Goal: Transaction & Acquisition: Purchase product/service

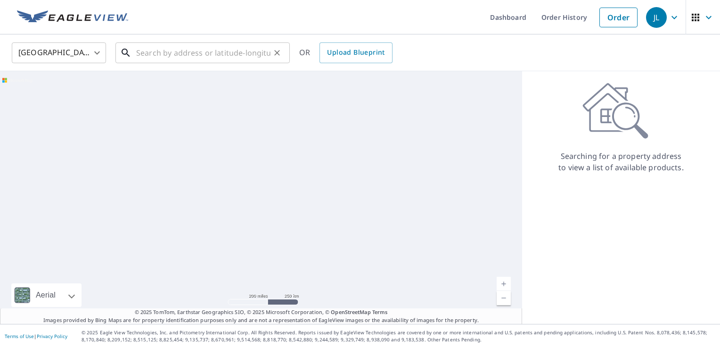
click at [240, 51] on input "text" at bounding box center [203, 53] width 134 height 26
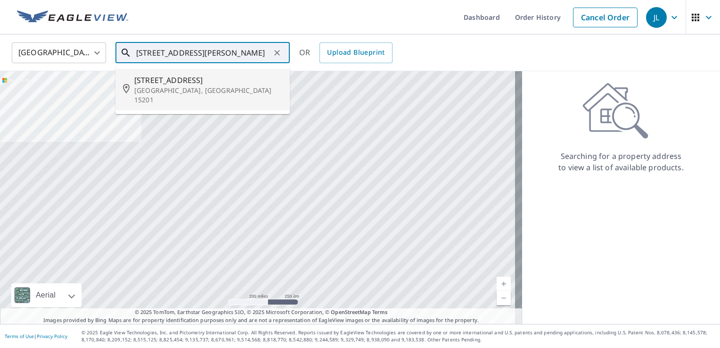
click at [144, 97] on li "[STREET_ADDRESS]" at bounding box center [202, 89] width 174 height 41
type input "[STREET_ADDRESS]"
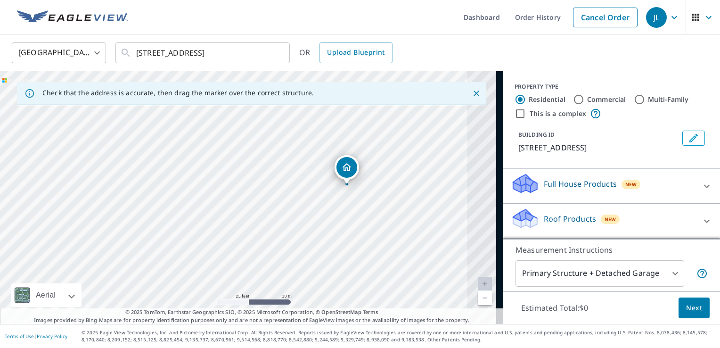
drag, startPoint x: 427, startPoint y: 142, endPoint x: 230, endPoint y: 245, distance: 222.3
click at [200, 245] on div "[STREET_ADDRESS]" at bounding box center [251, 197] width 503 height 253
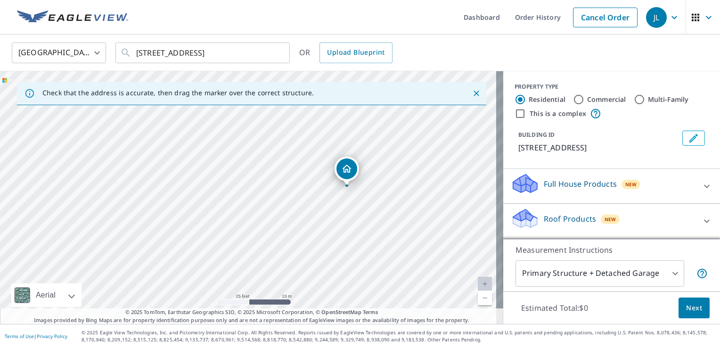
click at [364, 195] on div "[STREET_ADDRESS]" at bounding box center [251, 197] width 503 height 253
drag, startPoint x: 364, startPoint y: 195, endPoint x: 417, endPoint y: 8, distance: 194.1
click at [379, 129] on div "[STREET_ADDRESS]" at bounding box center [251, 197] width 503 height 253
drag, startPoint x: 334, startPoint y: 161, endPoint x: 315, endPoint y: 204, distance: 46.8
click at [315, 204] on div "[STREET_ADDRESS]" at bounding box center [251, 197] width 503 height 253
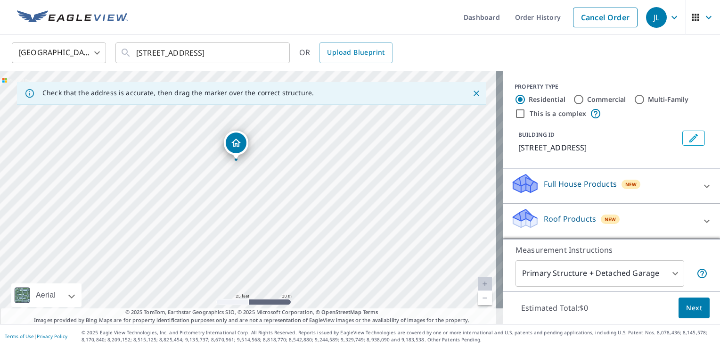
drag, startPoint x: 244, startPoint y: 165, endPoint x: 235, endPoint y: 151, distance: 16.6
click at [663, 195] on div "Full House Products New" at bounding box center [603, 185] width 185 height 27
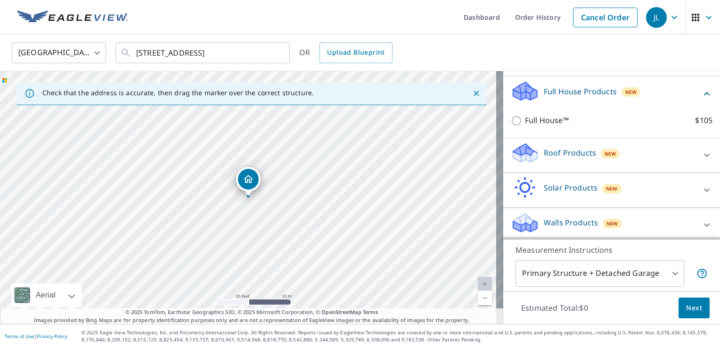
scroll to position [94, 0]
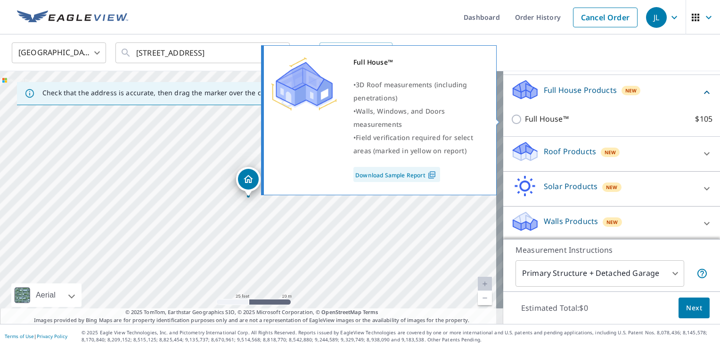
click at [514, 116] on input "Full House™ $105" at bounding box center [518, 119] width 14 height 11
checkbox input "true"
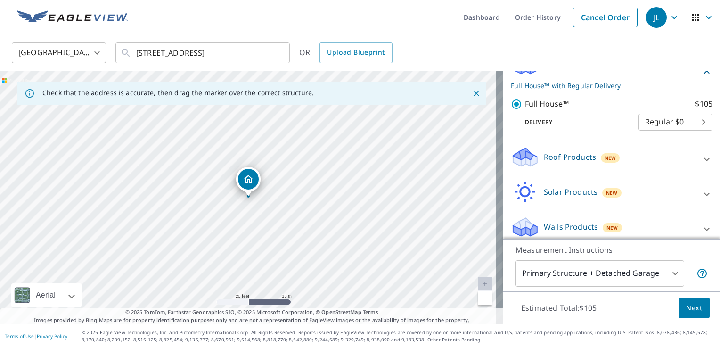
scroll to position [120, 0]
click at [688, 123] on body "JL JL Dashboard Order History Cancel Order JL United States US ​ 302 38th St Pi…" at bounding box center [360, 174] width 720 height 348
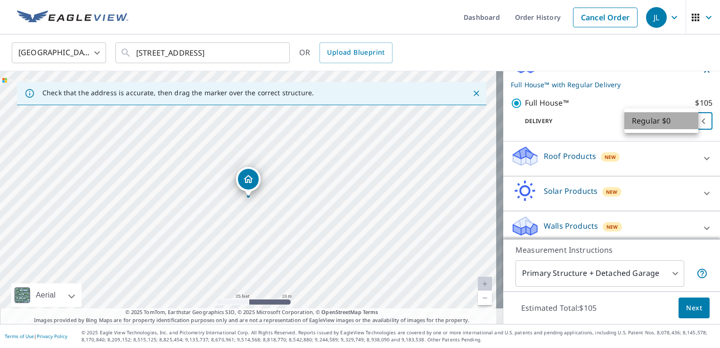
click at [688, 123] on li "Regular $0" at bounding box center [661, 120] width 74 height 17
click at [676, 220] on div "Walls Products New" at bounding box center [603, 228] width 185 height 27
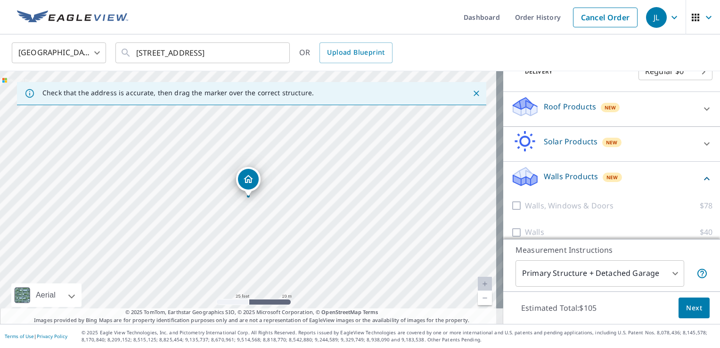
scroll to position [179, 0]
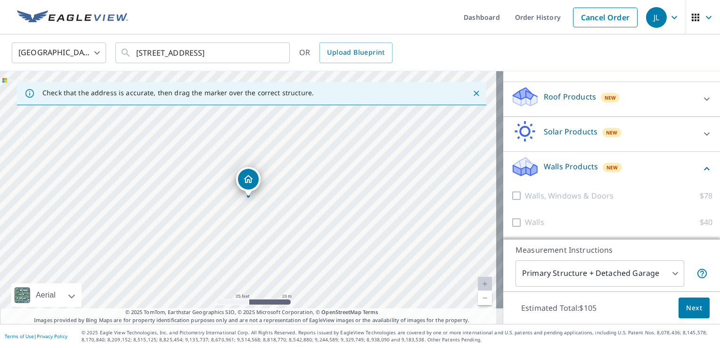
click at [700, 304] on button "Next" at bounding box center [693, 307] width 31 height 21
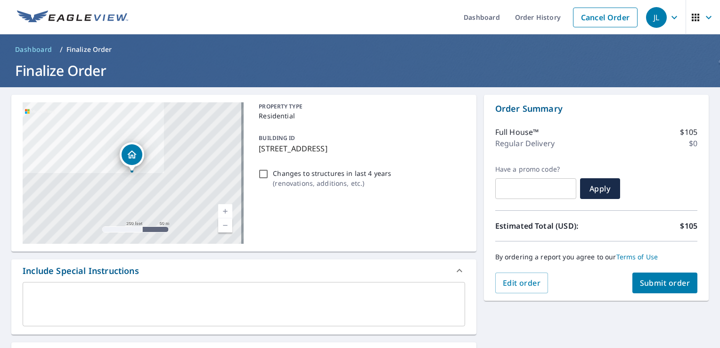
click at [267, 148] on p "[STREET_ADDRESS]" at bounding box center [360, 148] width 202 height 11
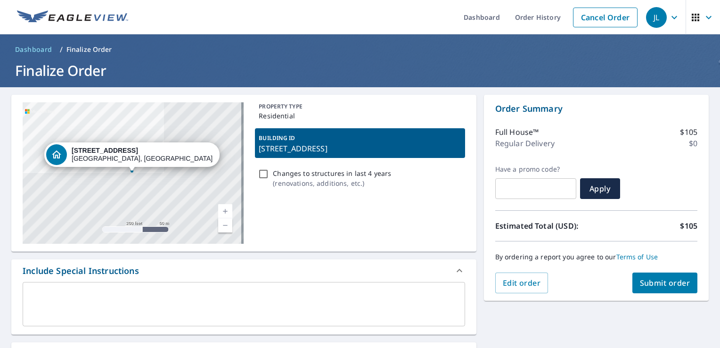
click at [67, 160] on div "Dropped pin, building 1, Residential property, 300 38th St Pittsburgh, PA 15201" at bounding box center [56, 154] width 21 height 21
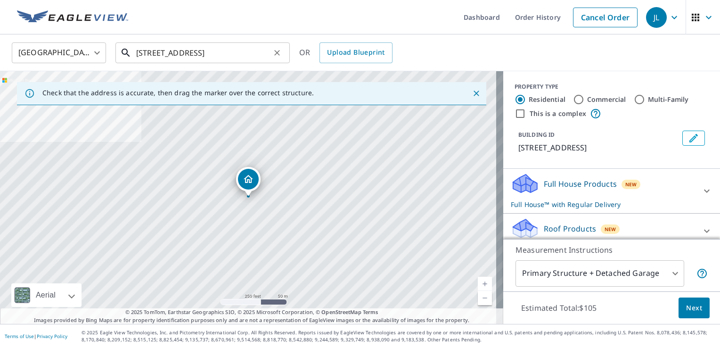
click at [253, 53] on input "[STREET_ADDRESS]" at bounding box center [203, 53] width 134 height 26
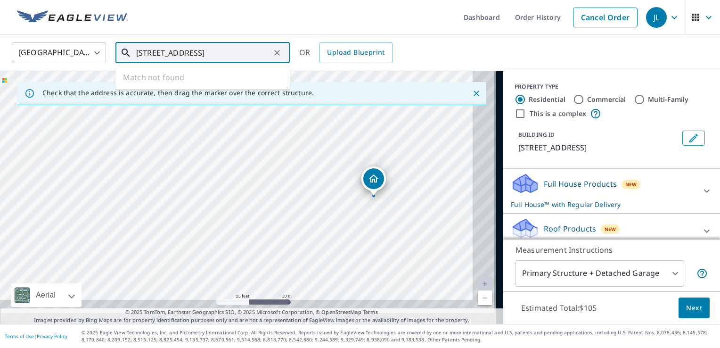
drag, startPoint x: 377, startPoint y: 233, endPoint x: 327, endPoint y: 174, distance: 77.2
click at [327, 174] on div "300 38th St Pittsburgh, PA 15201" at bounding box center [251, 197] width 503 height 253
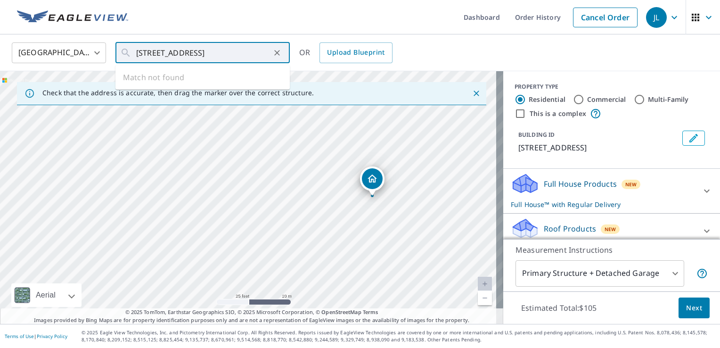
click at [683, 314] on button "Next" at bounding box center [693, 307] width 31 height 21
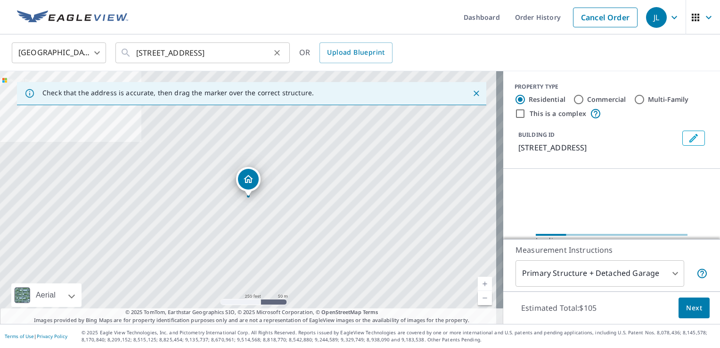
click at [280, 55] on icon "Clear" at bounding box center [276, 52] width 9 height 9
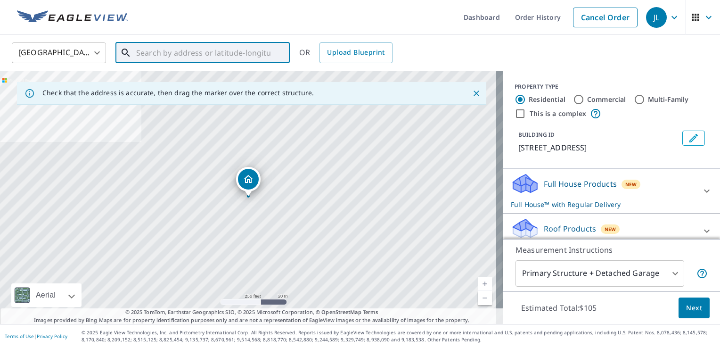
click at [268, 51] on input "text" at bounding box center [203, 53] width 134 height 26
paste input "To move forward, a down payment of 50% of the tota"
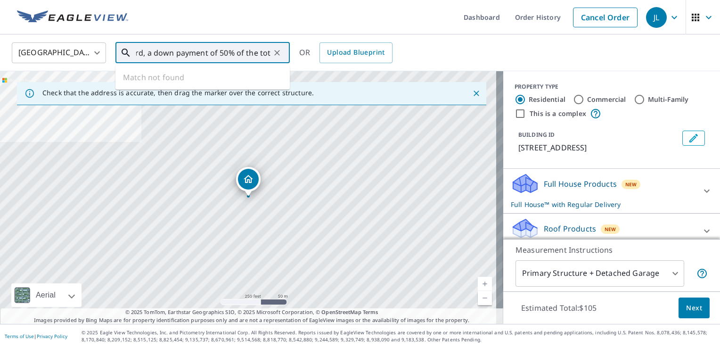
scroll to position [0, 53]
type input "T"
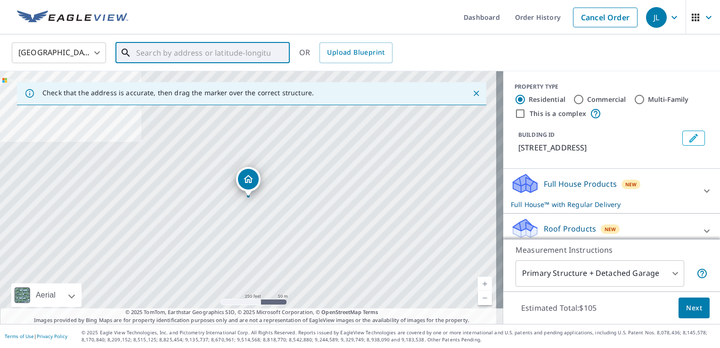
scroll to position [0, 0]
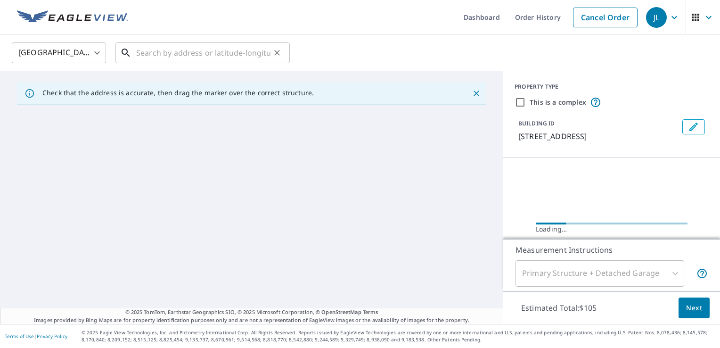
click at [177, 50] on input "text" at bounding box center [203, 53] width 134 height 26
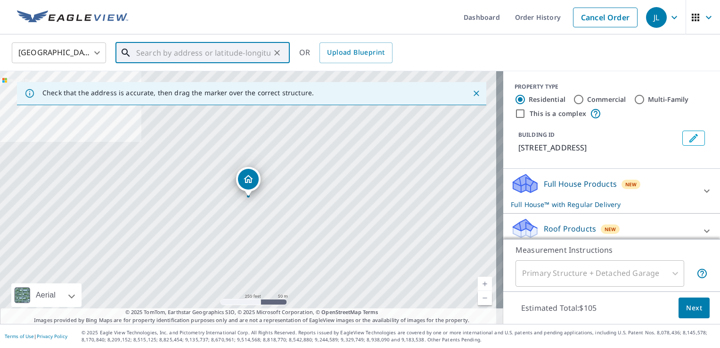
click at [177, 50] on input "text" at bounding box center [203, 53] width 134 height 26
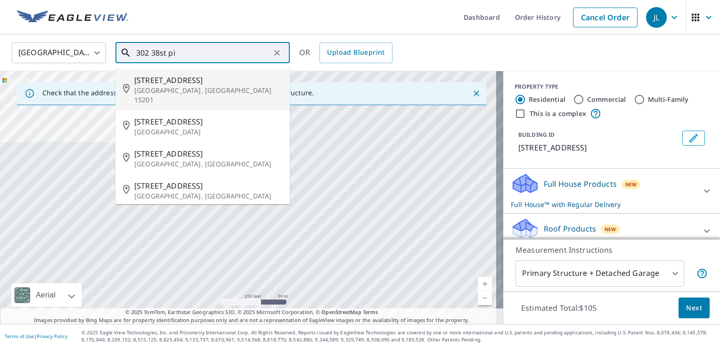
click at [220, 81] on span "[STREET_ADDRESS]" at bounding box center [208, 79] width 148 height 11
type input "[STREET_ADDRESS]"
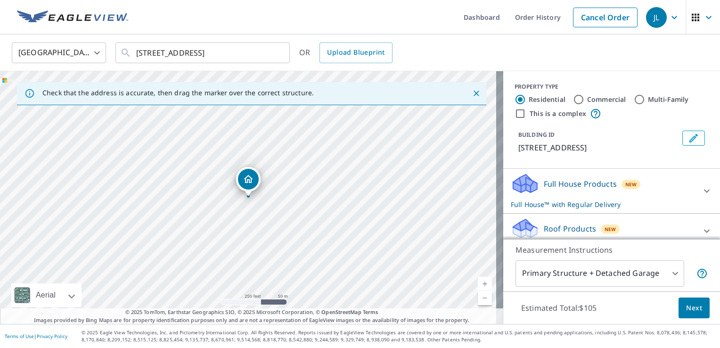
click at [614, 193] on div "Full House Products New Full House™ with Regular Delivery" at bounding box center [603, 190] width 185 height 37
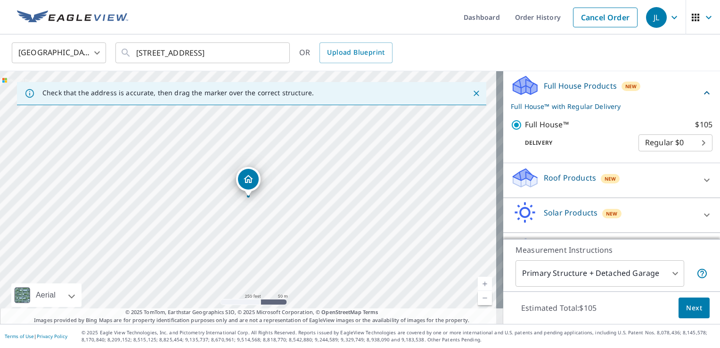
scroll to position [125, 0]
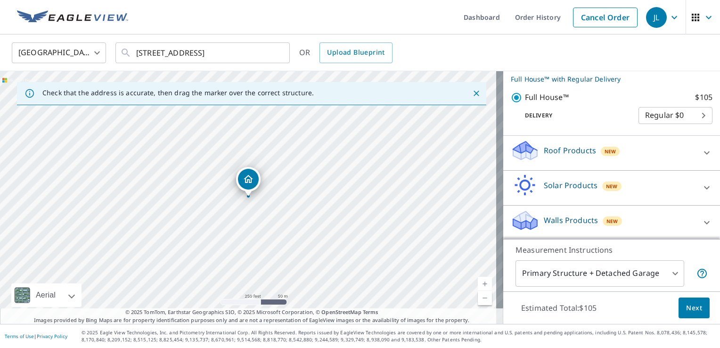
click at [695, 301] on button "Next" at bounding box center [693, 307] width 31 height 21
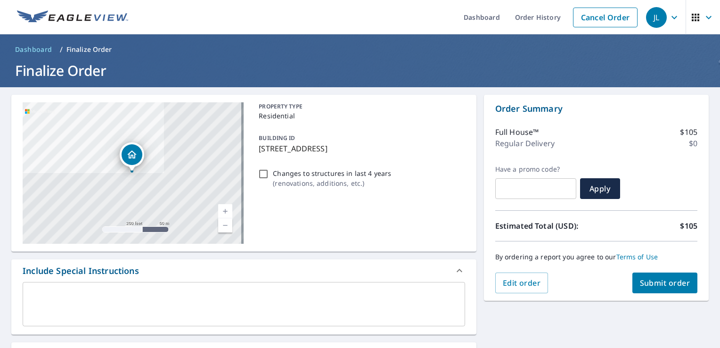
click at [266, 180] on div "Changes to structures in last 4 years ( renovations, additions, etc. )" at bounding box center [360, 177] width 210 height 25
click at [262, 176] on input "Changes to structures in last 4 years ( renovations, additions, etc. )" at bounding box center [263, 173] width 11 height 11
checkbox input "true"
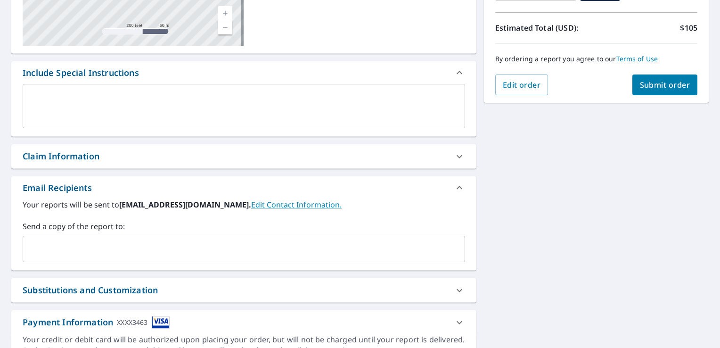
scroll to position [244, 0]
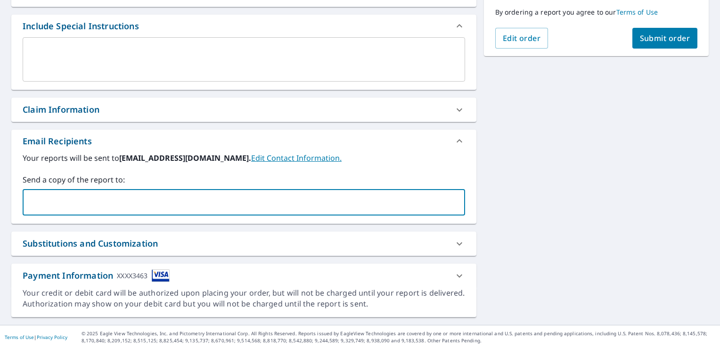
click at [132, 204] on input "text" at bounding box center [237, 202] width 420 height 18
type input "[EMAIL_ADDRESS][DOMAIN_NAME]"
click at [668, 41] on span "Submit order" at bounding box center [665, 38] width 50 height 10
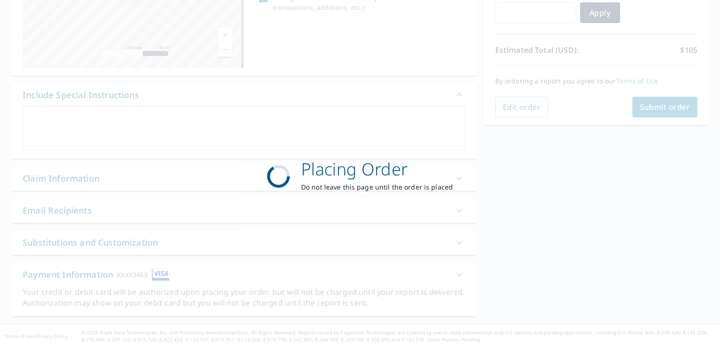
scroll to position [175, 0]
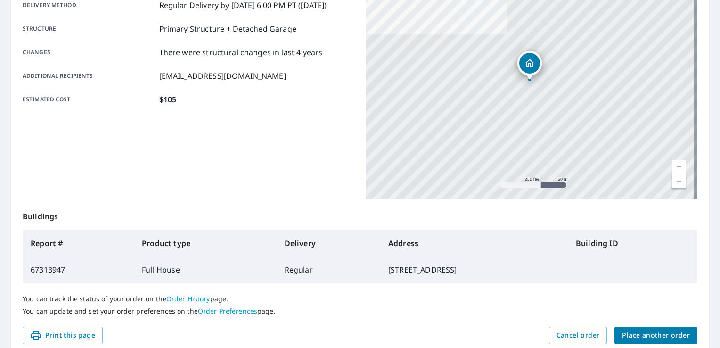
scroll to position [206, 0]
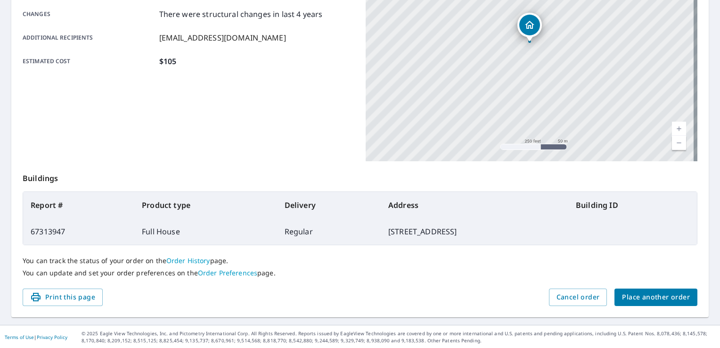
click at [646, 296] on span "Place another order" at bounding box center [656, 297] width 68 height 12
